Goal: Task Accomplishment & Management: Manage account settings

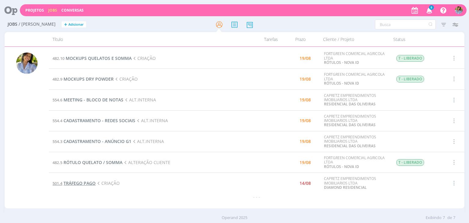
click at [86, 185] on span "TRÁFEGO PAGO" at bounding box center [80, 183] width 32 height 6
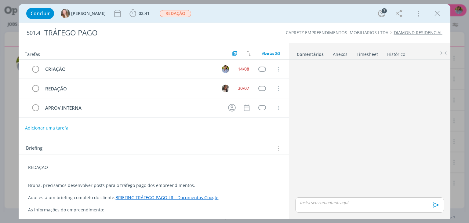
click at [441, 13] on icon "dialog" at bounding box center [437, 13] width 9 height 9
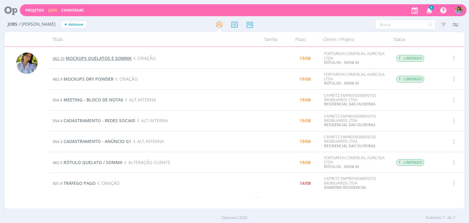
click at [86, 58] on span "MOCKUPS QUELATOS E SOMMA" at bounding box center [99, 58] width 66 height 6
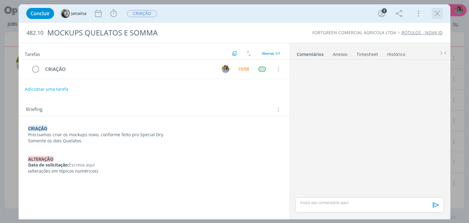
click at [439, 16] on icon "dialog" at bounding box center [437, 13] width 9 height 9
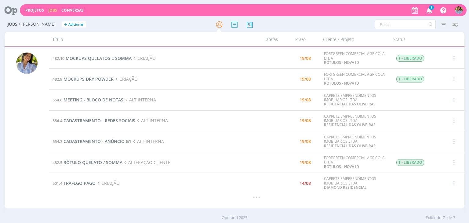
click at [90, 81] on span "MOCKUPS DRY POWDER" at bounding box center [89, 79] width 50 height 6
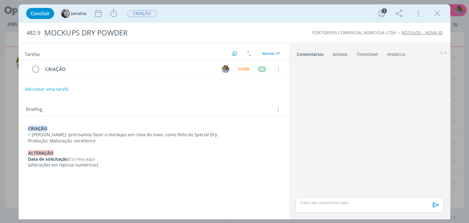
click at [437, 13] on icon "dialog" at bounding box center [437, 13] width 9 height 9
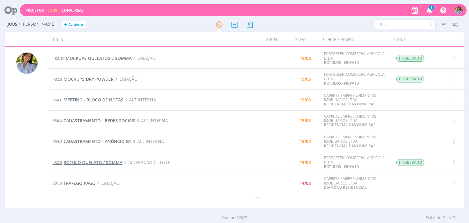
click at [119, 163] on span "RÓTULO QUELATO / SOMMA" at bounding box center [93, 163] width 59 height 6
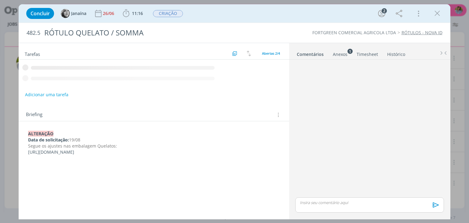
click at [63, 157] on div "﻿ALTERAÇÃO Data de solicitação: 19/08 Segue os ajustes nas embalagem Quelatos: …" at bounding box center [154, 144] width 261 height 31
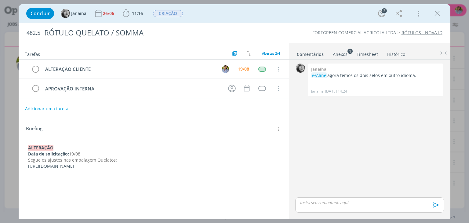
drag, startPoint x: 29, startPoint y: 166, endPoint x: 191, endPoint y: 168, distance: 162.3
click at [191, 168] on p "[URL][DOMAIN_NAME]" at bounding box center [154, 166] width 252 height 6
copy span "[URL][DOMAIN_NAME]"
drag, startPoint x: 438, startPoint y: 14, endPoint x: 365, endPoint y: 33, distance: 75.5
click at [438, 14] on icon "dialog" at bounding box center [437, 13] width 9 height 9
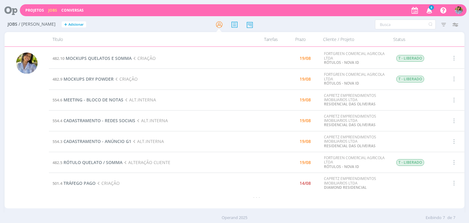
click at [433, 12] on icon "button" at bounding box center [430, 10] width 11 height 10
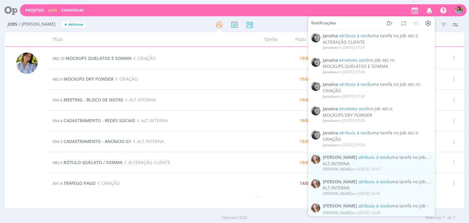
click at [433, 13] on icon "button" at bounding box center [430, 10] width 11 height 10
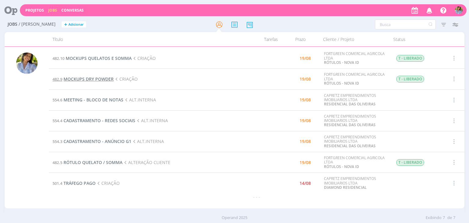
click at [102, 78] on span "MOCKUPS DRY POWDER" at bounding box center [89, 79] width 50 height 6
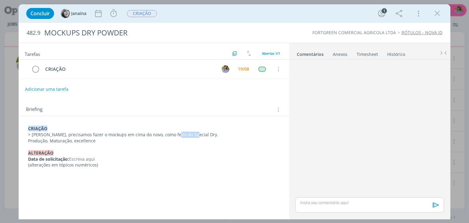
drag, startPoint x: 180, startPoint y: 134, endPoint x: 184, endPoint y: 134, distance: 3.7
click at [186, 134] on p "> [PERSON_NAME], precisamos fazer o mockups em cima do novo, como feito do Spec…" at bounding box center [154, 135] width 252 height 6
drag, startPoint x: 168, startPoint y: 134, endPoint x: 189, endPoint y: 133, distance: 21.1
click at [189, 134] on p "> [PERSON_NAME], precisamos fazer o mockups em cima do novo, como feito do Spec…" at bounding box center [153, 135] width 251 height 6
copy p "Special Dry"
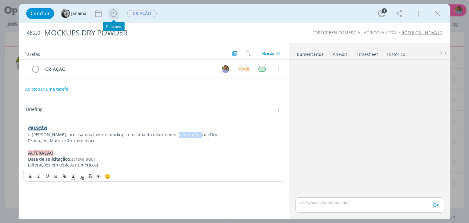
click at [111, 16] on icon "dialog" at bounding box center [114, 13] width 6 height 8
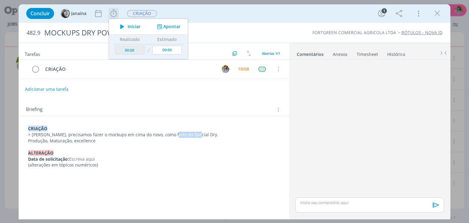
click at [130, 27] on span "Iniciar" at bounding box center [134, 26] width 13 height 4
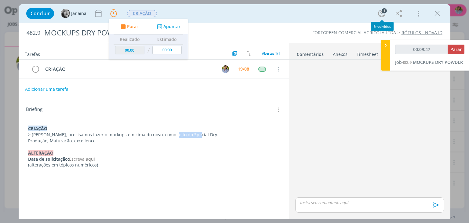
click at [436, 14] on icon "dialog" at bounding box center [437, 13] width 9 height 9
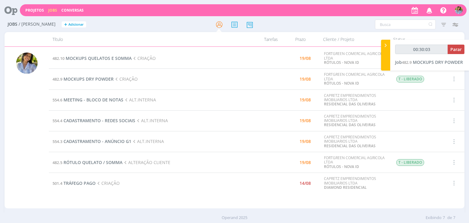
type input "00:31:03"
